Goal: Transaction & Acquisition: Purchase product/service

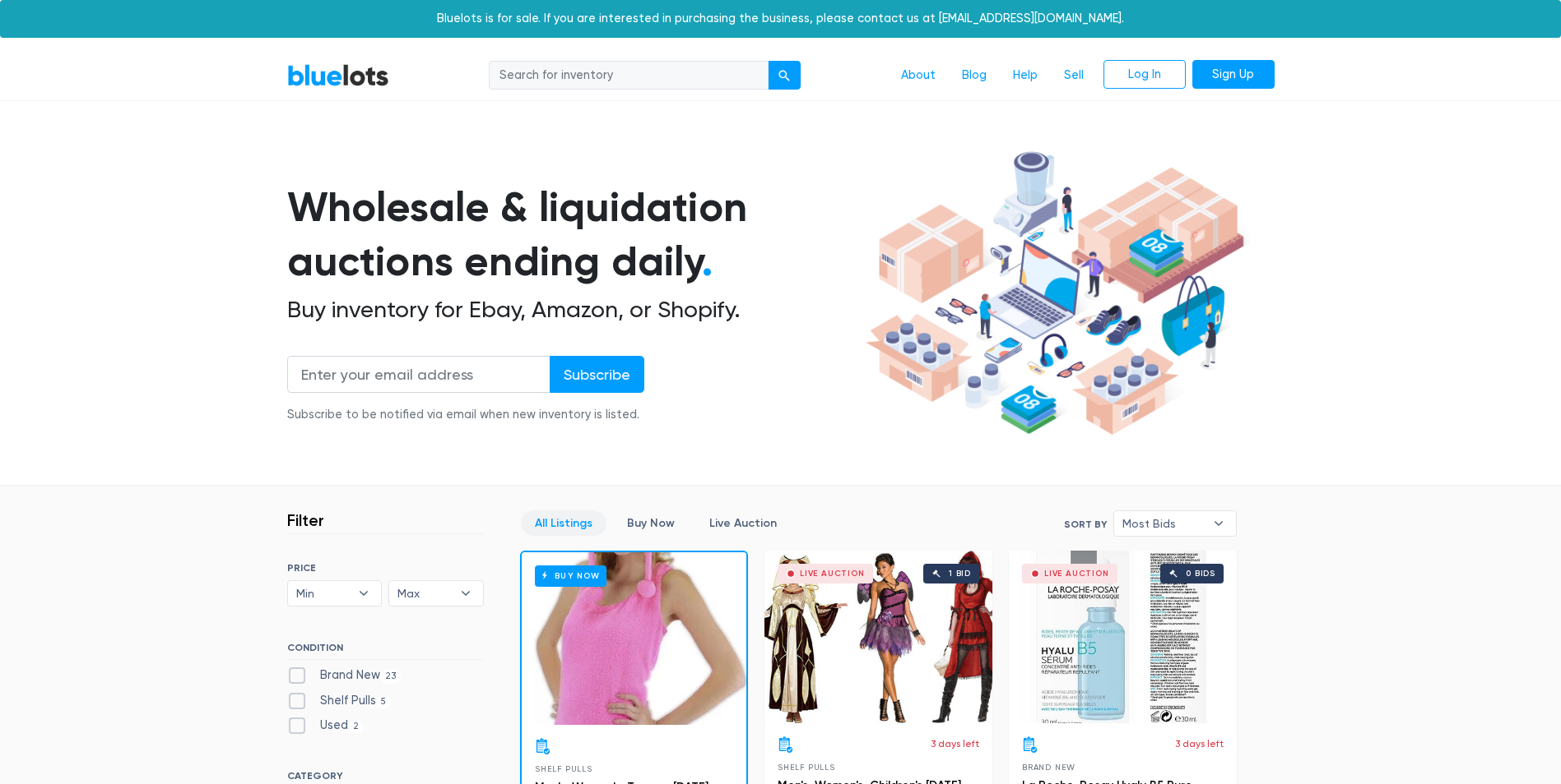
click at [656, 75] on input "search" at bounding box center [628, 75] width 280 height 29
click at [622, 68] on input "search" at bounding box center [628, 75] width 280 height 29
type input "shirts"
click at [768, 60] on button "submit" at bounding box center [784, 75] width 33 height 29
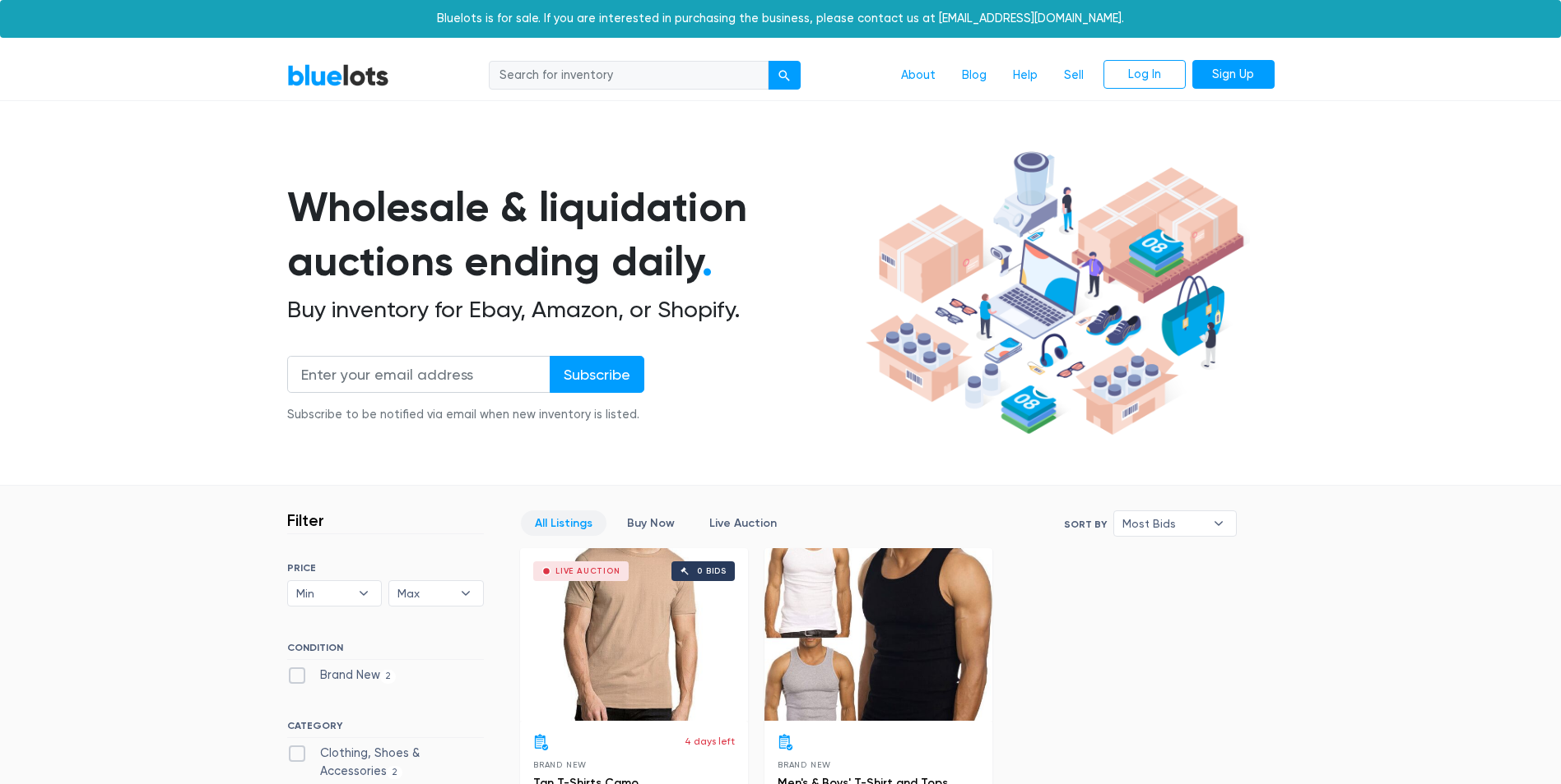
click at [681, 71] on input "search" at bounding box center [628, 75] width 280 height 29
type input "shirt"
click at [768, 60] on button "submit" at bounding box center [784, 75] width 33 height 29
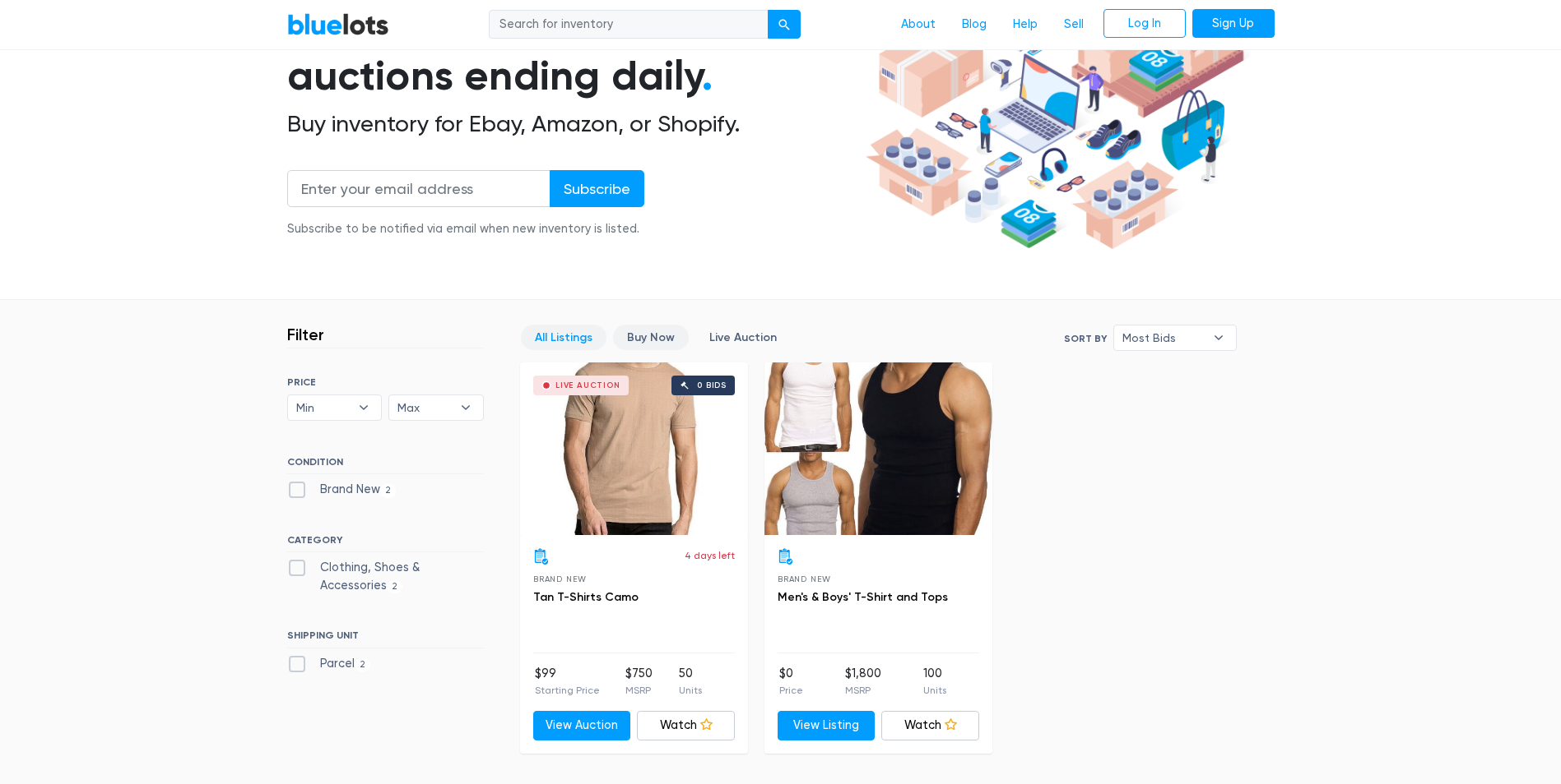
scroll to position [184, 0]
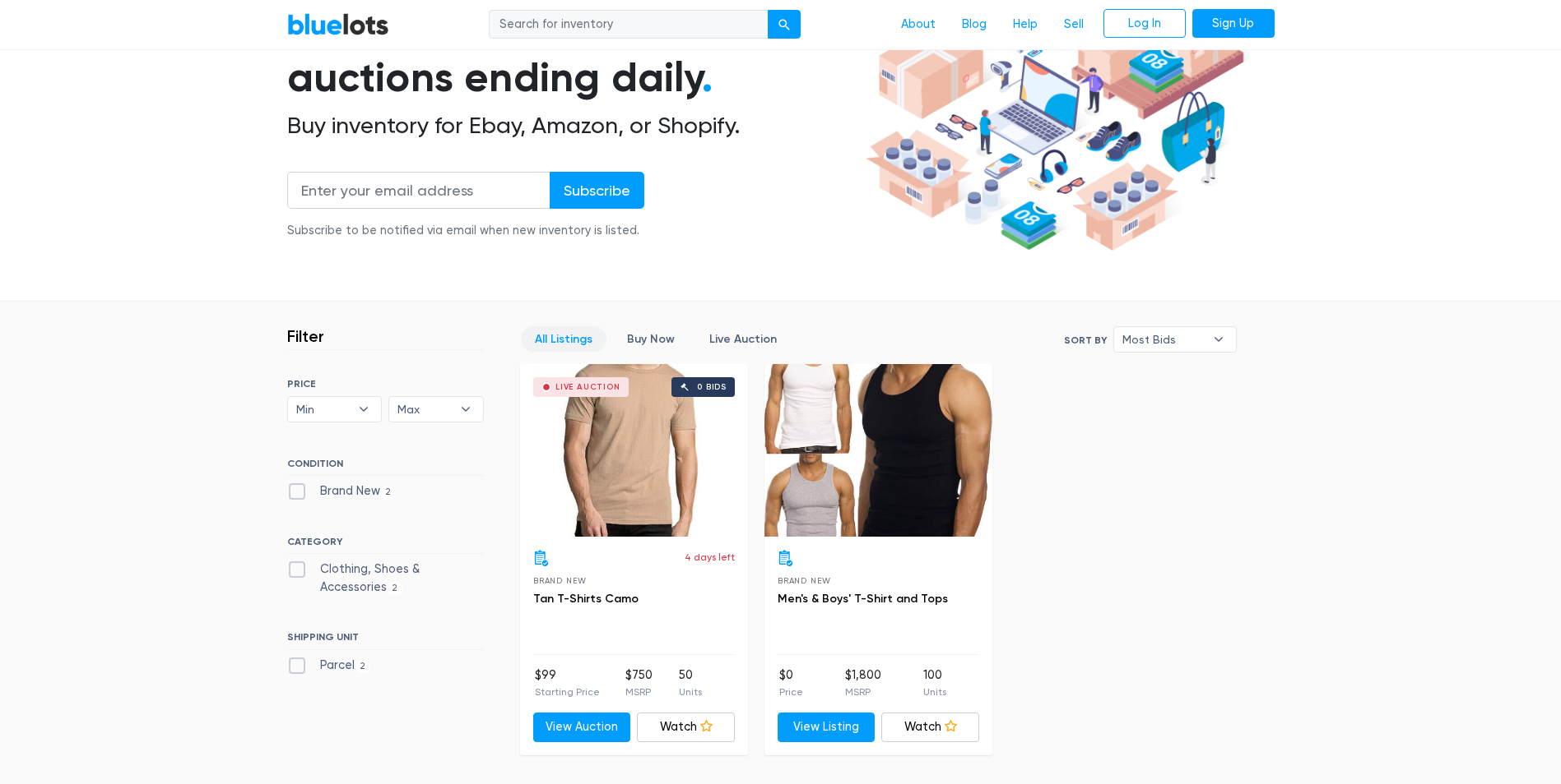
click at [616, 456] on div "Live Auction 0 bids" at bounding box center [634, 450] width 228 height 172
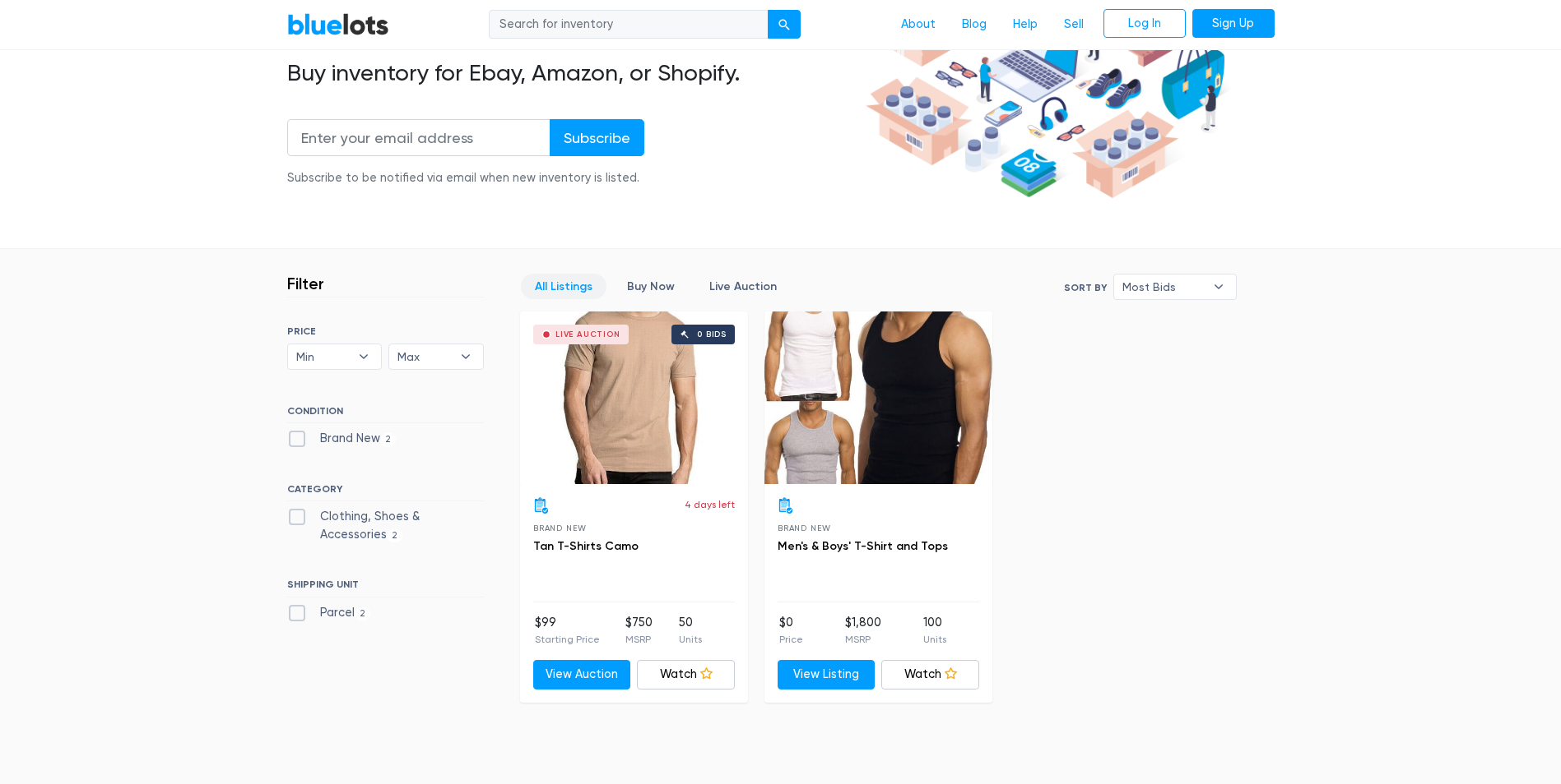
scroll to position [246, 0]
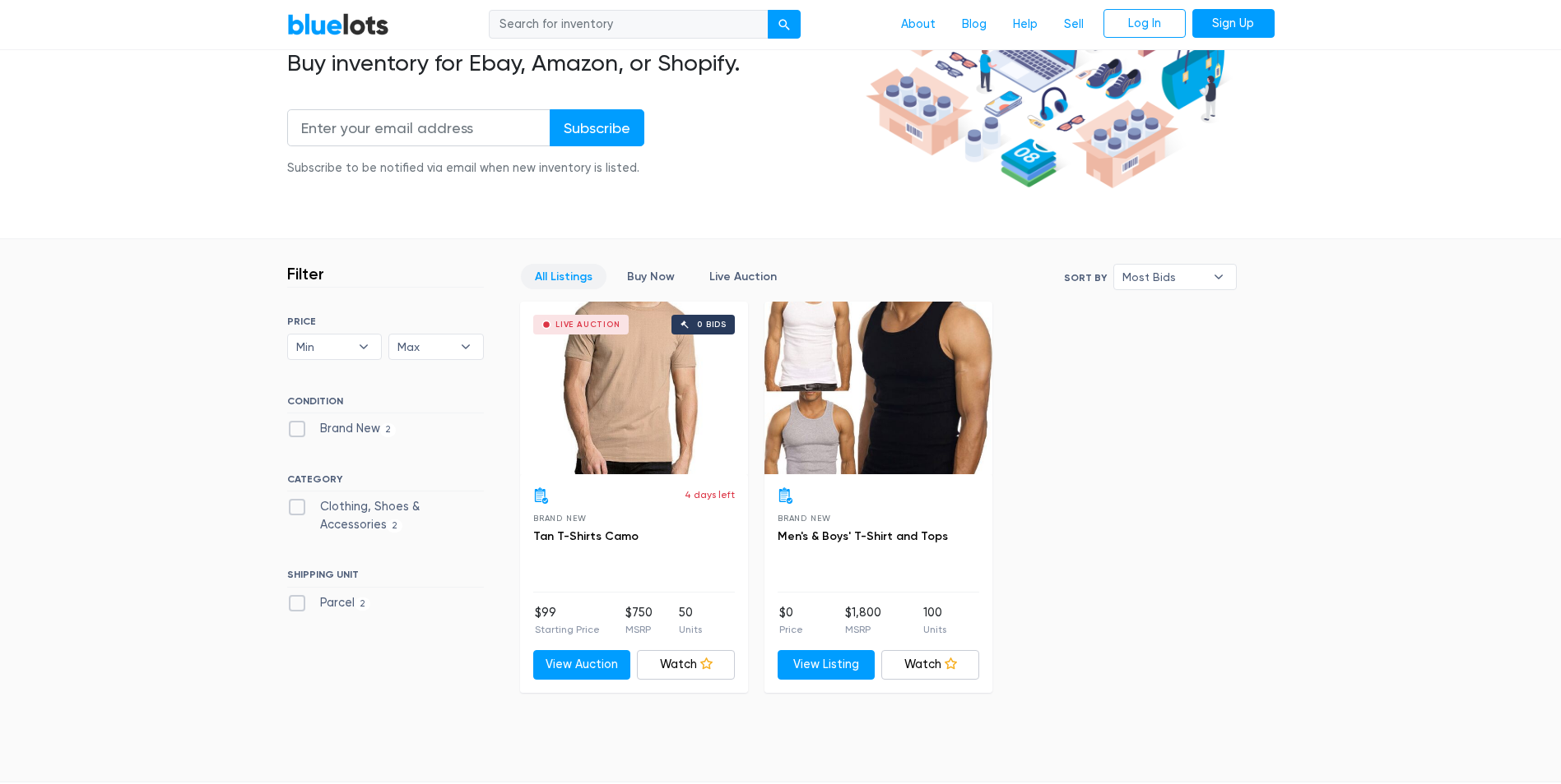
click at [566, 274] on link "All Listings" at bounding box center [563, 277] width 86 height 25
